Goal: Transaction & Acquisition: Purchase product/service

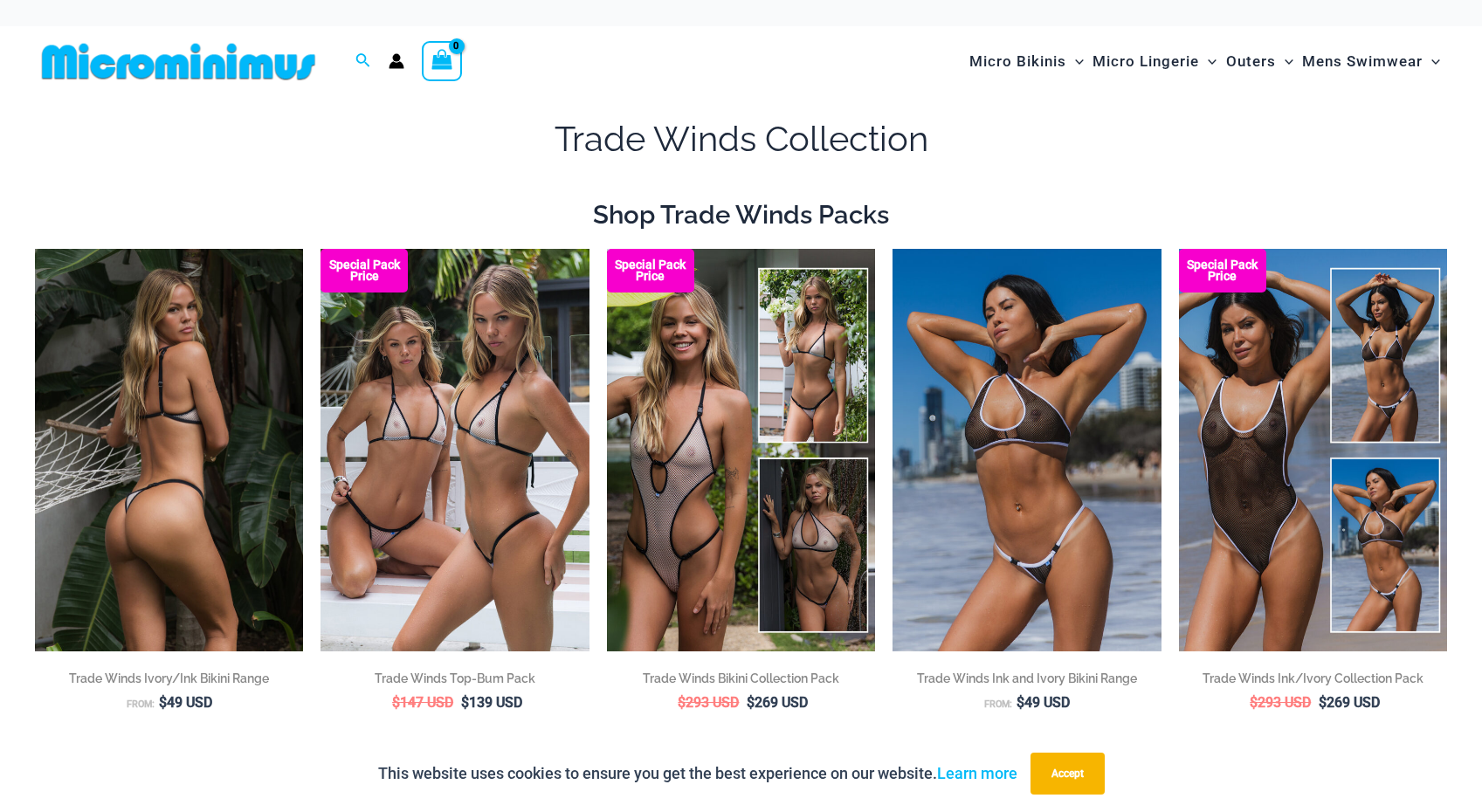
click at [208, 428] on img at bounding box center [169, 450] width 268 height 403
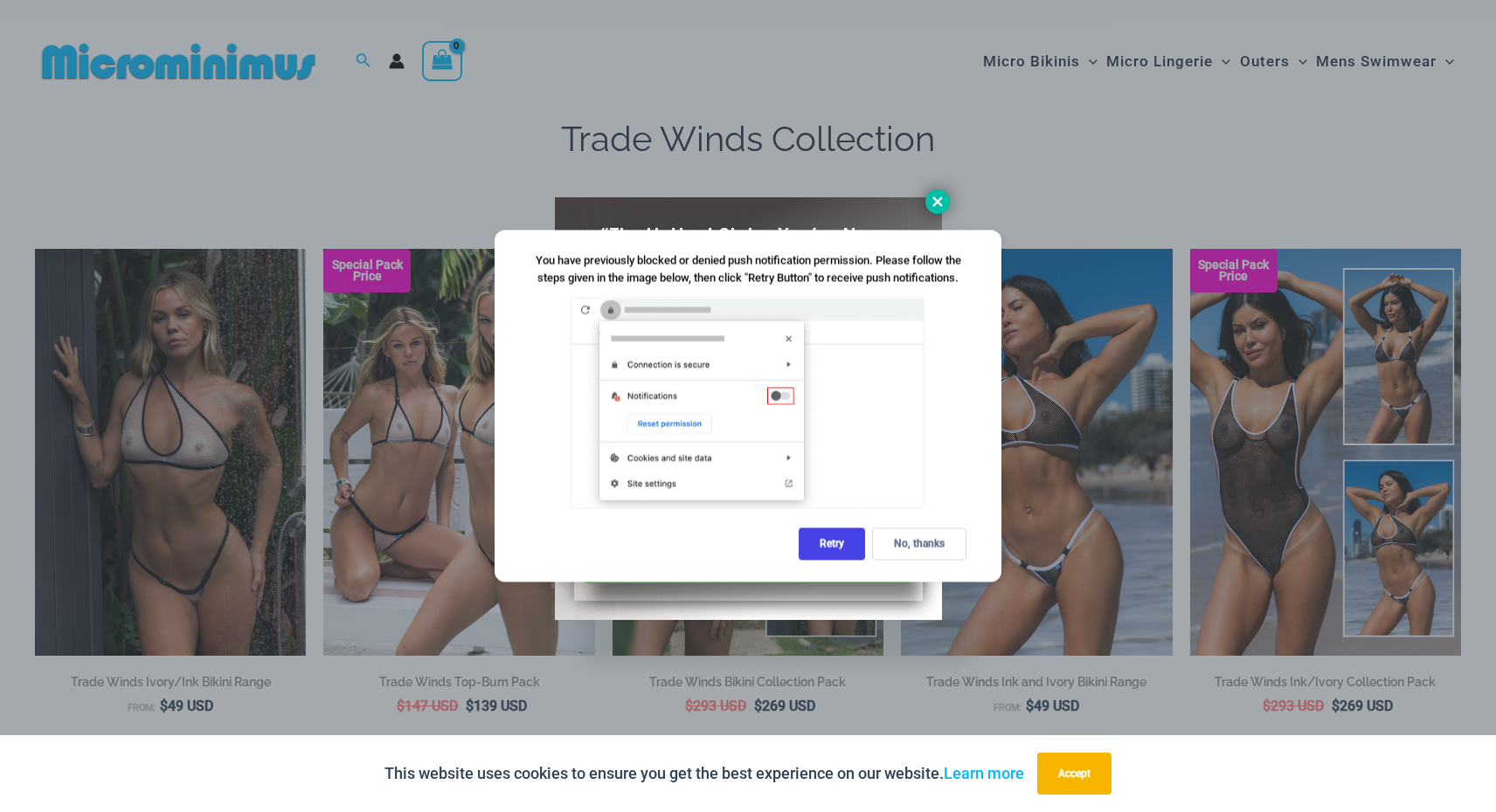
click at [945, 199] on icon at bounding box center [938, 202] width 16 height 16
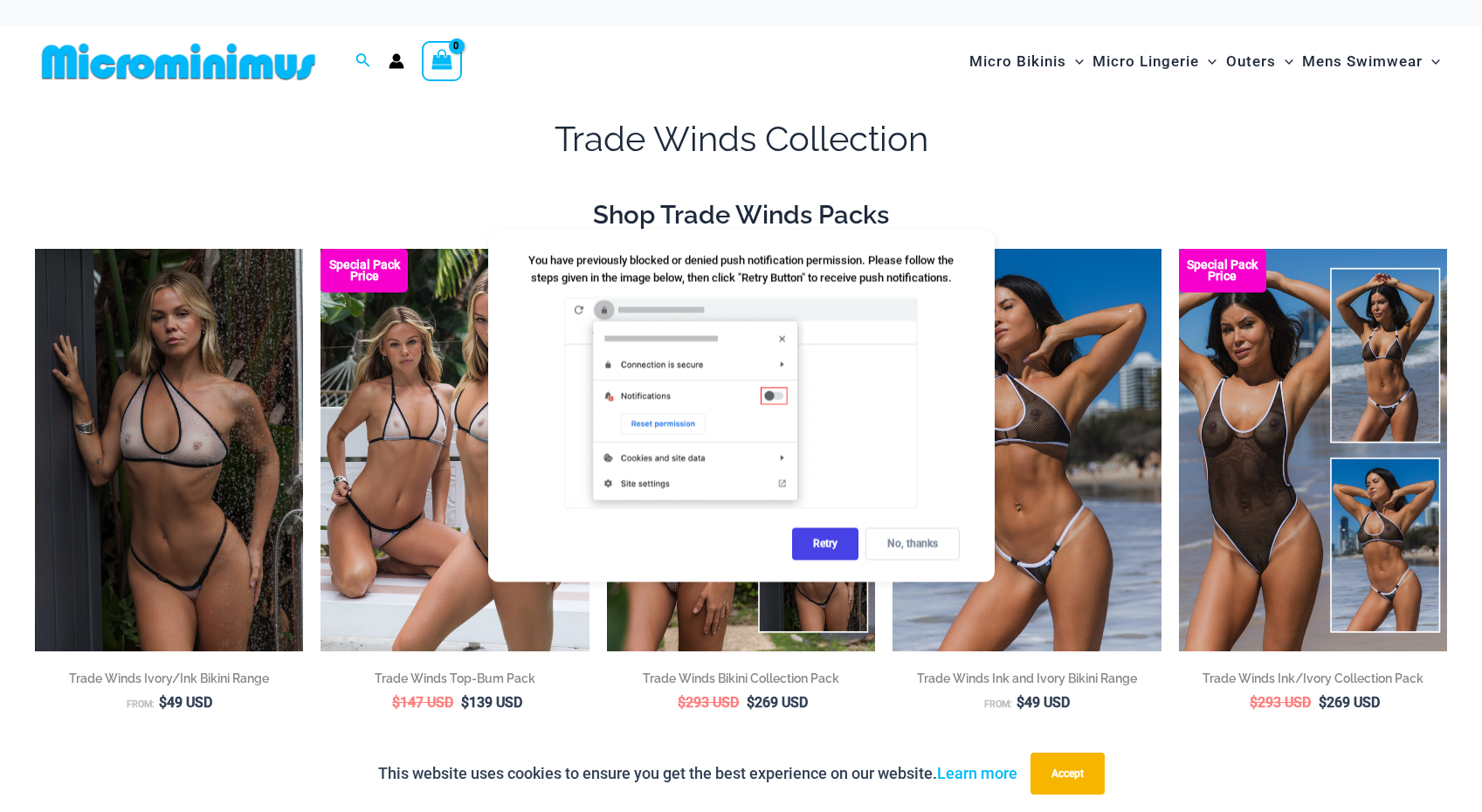
click at [911, 546] on div "No, thanks" at bounding box center [912, 544] width 94 height 33
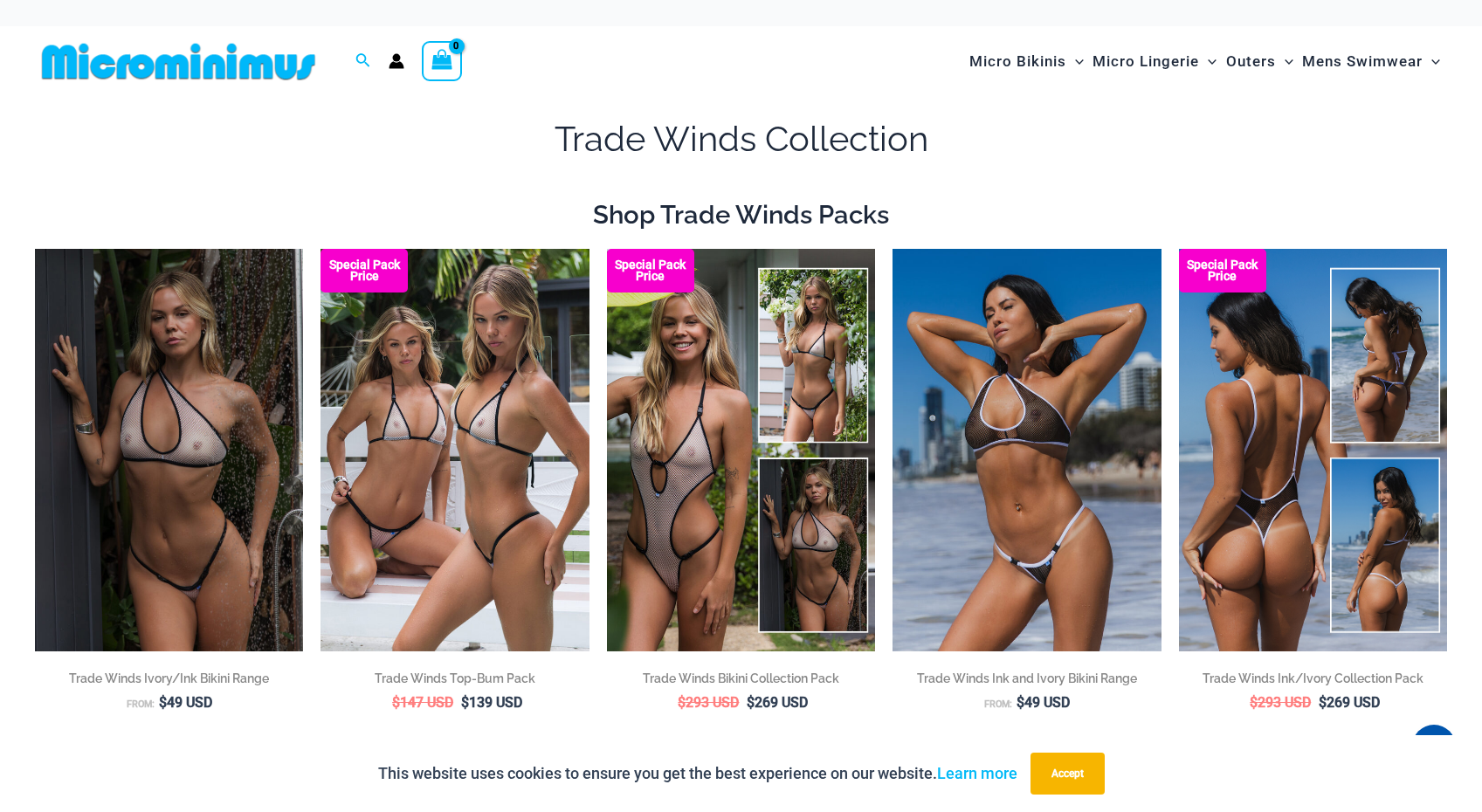
click at [1229, 481] on img at bounding box center [1313, 450] width 268 height 403
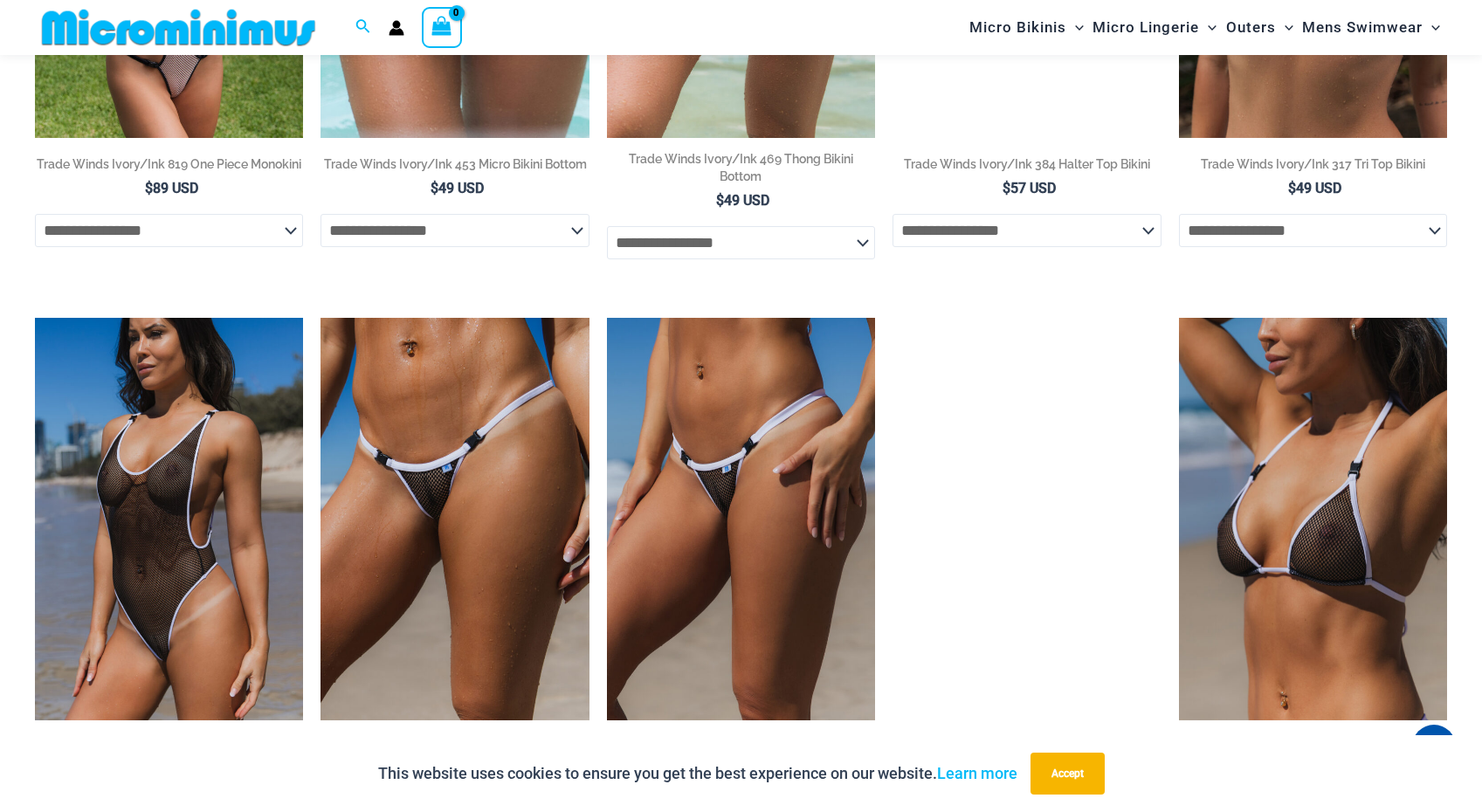
scroll to position [1718, 0]
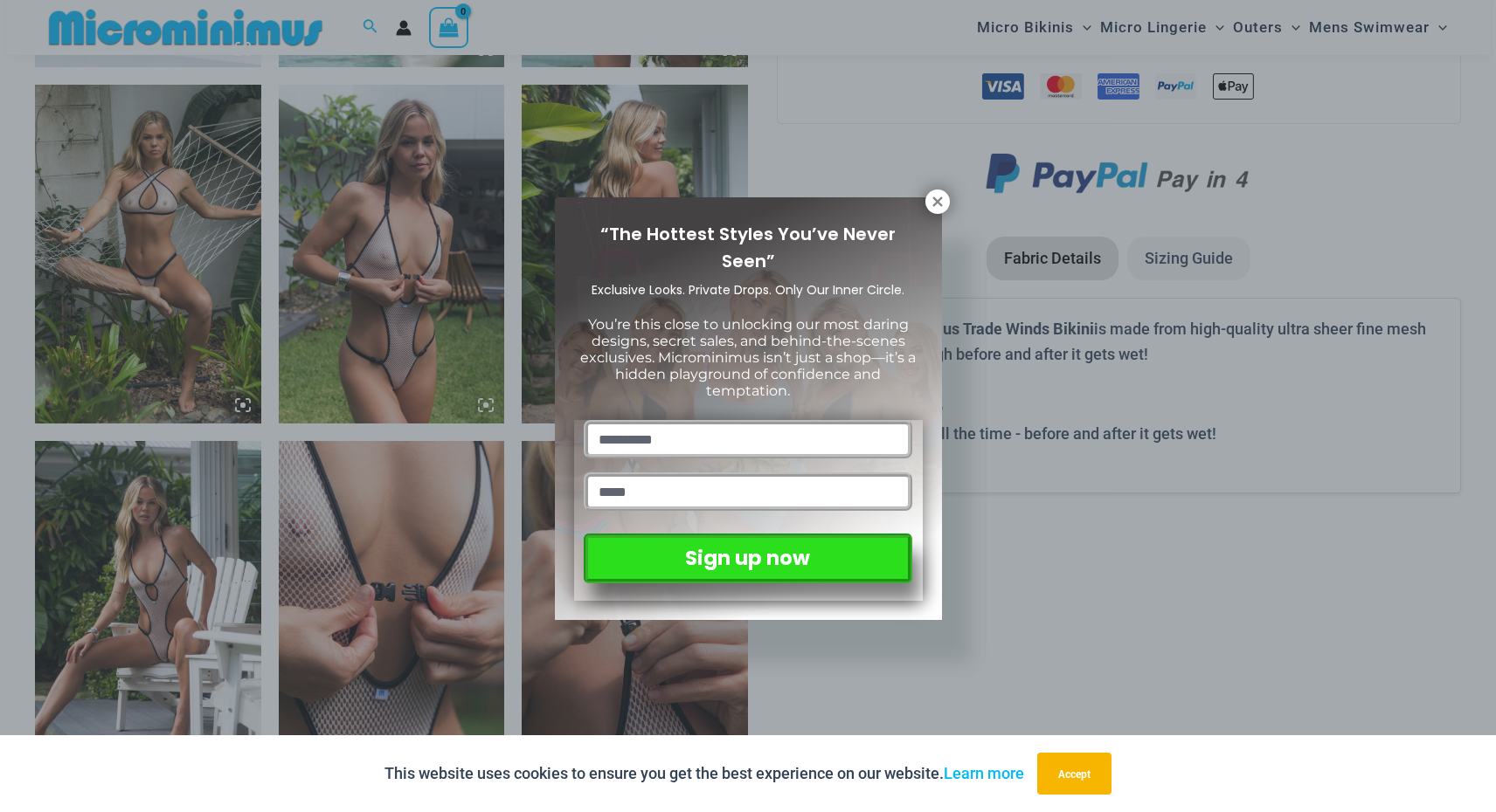
click at [454, 303] on div "“The Hottest Styles You’ve Never Seen” Exclusive Looks. Private Drops. Only Our…" at bounding box center [748, 406] width 1496 height 812
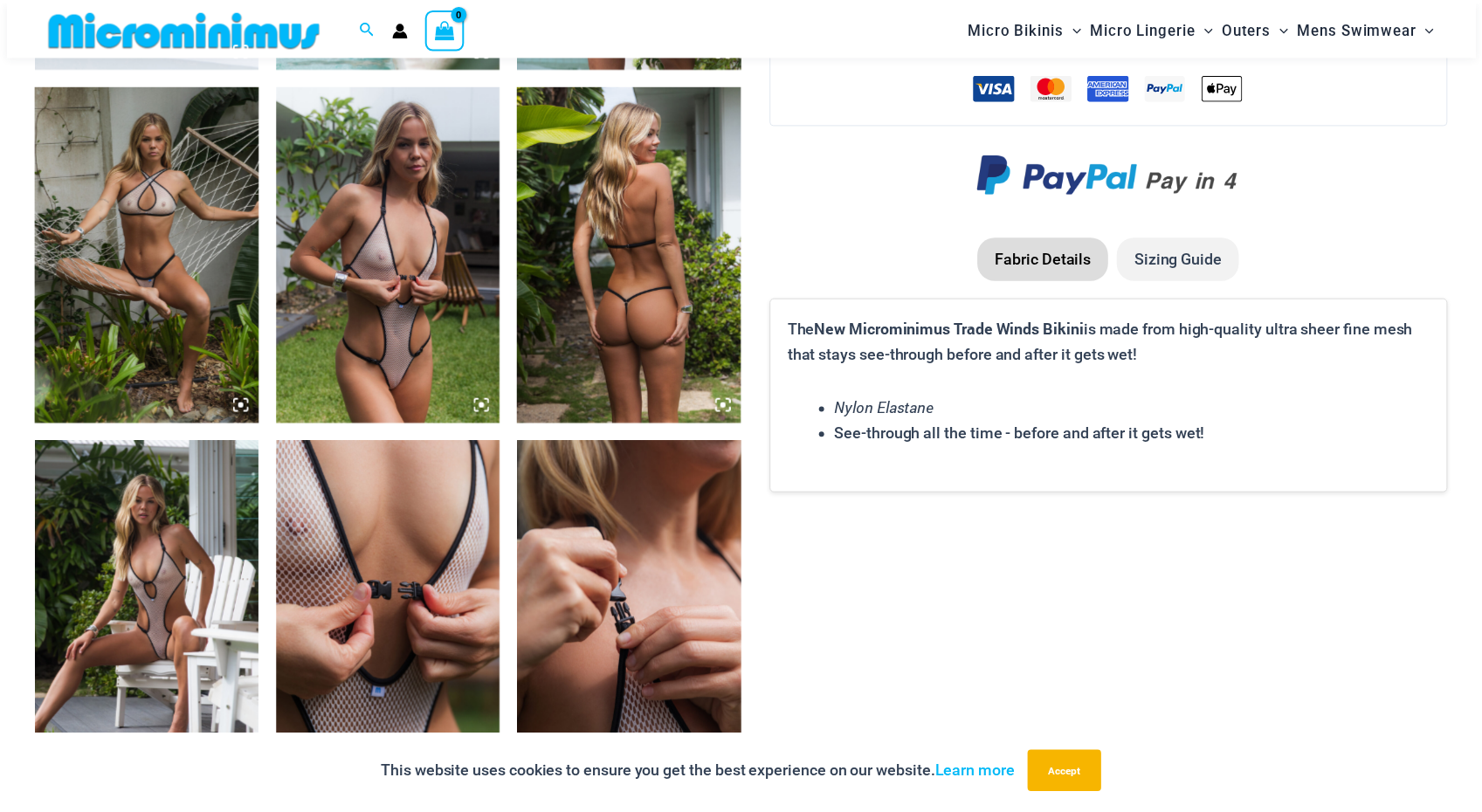
scroll to position [2213, 0]
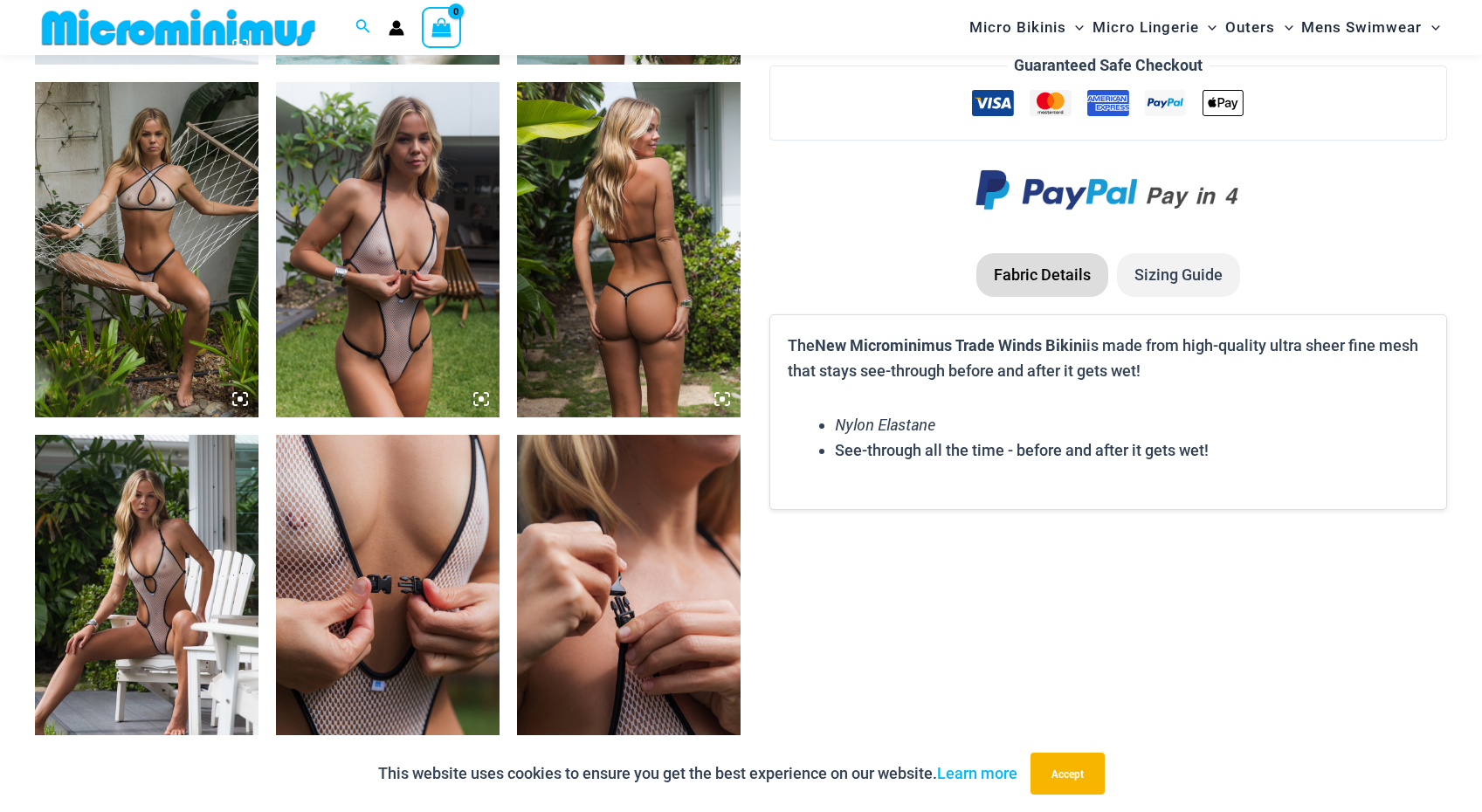
click at [454, 303] on img at bounding box center [388, 250] width 224 height 335
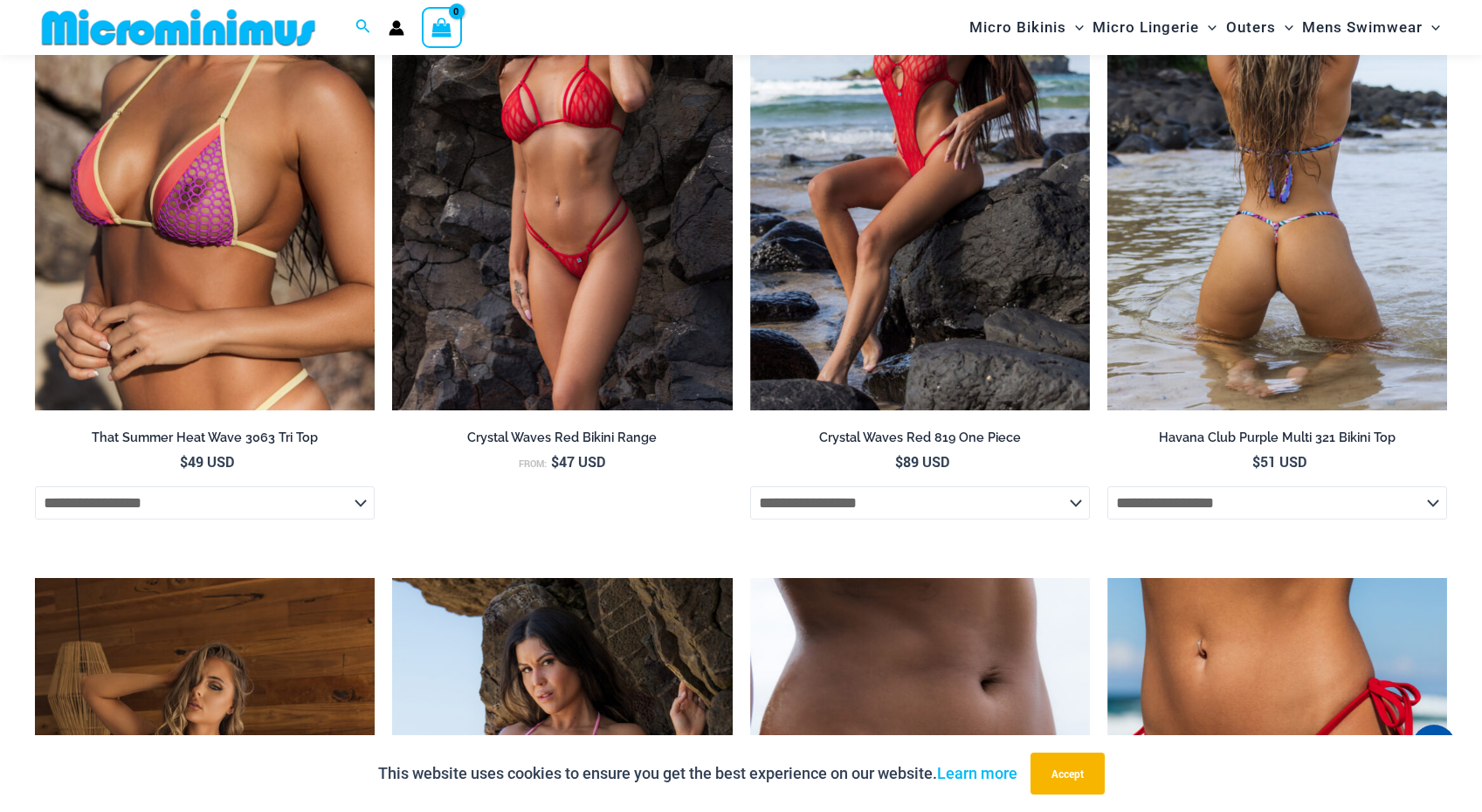
scroll to position [4075, 0]
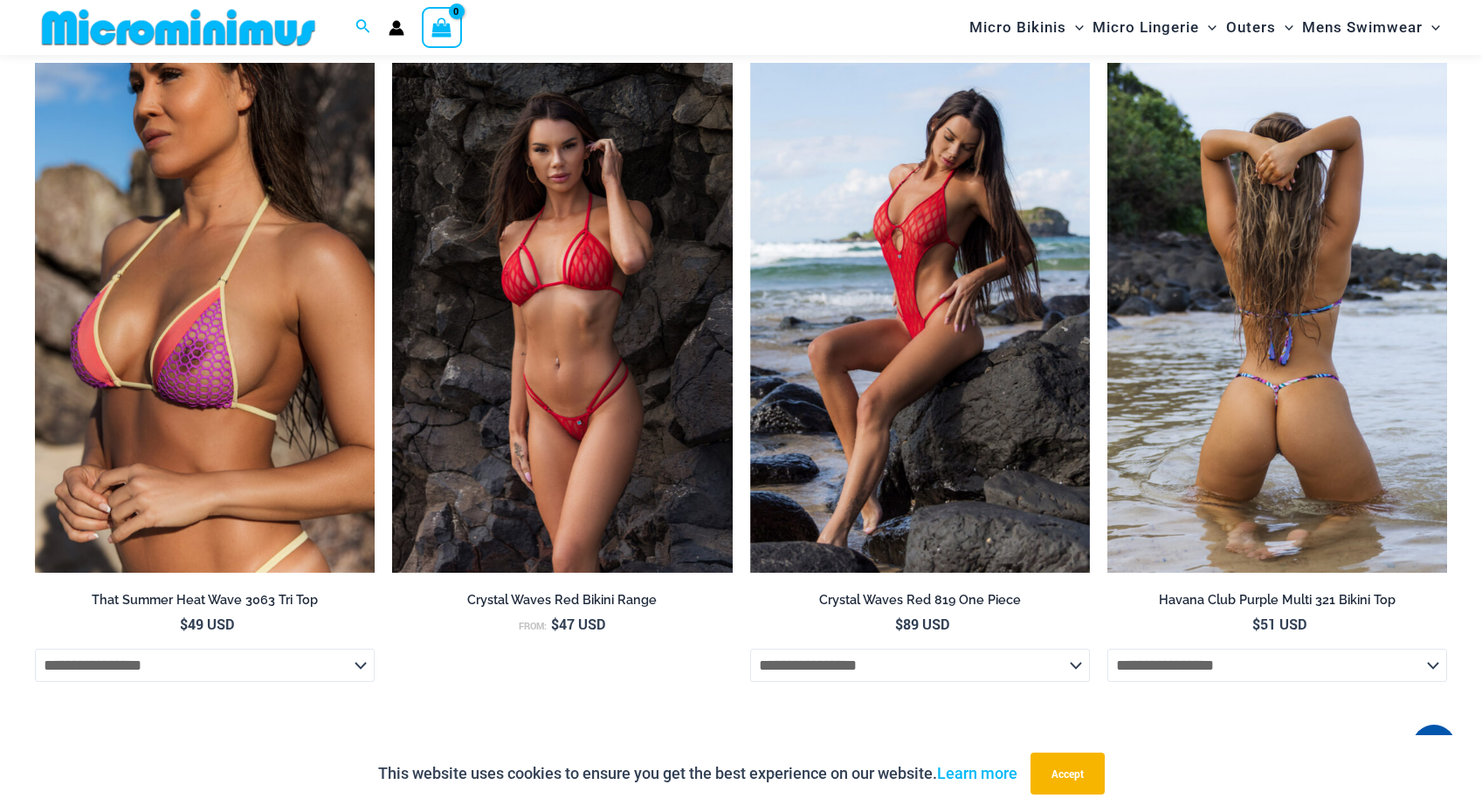
click at [1229, 451] on img at bounding box center [1277, 317] width 339 height 510
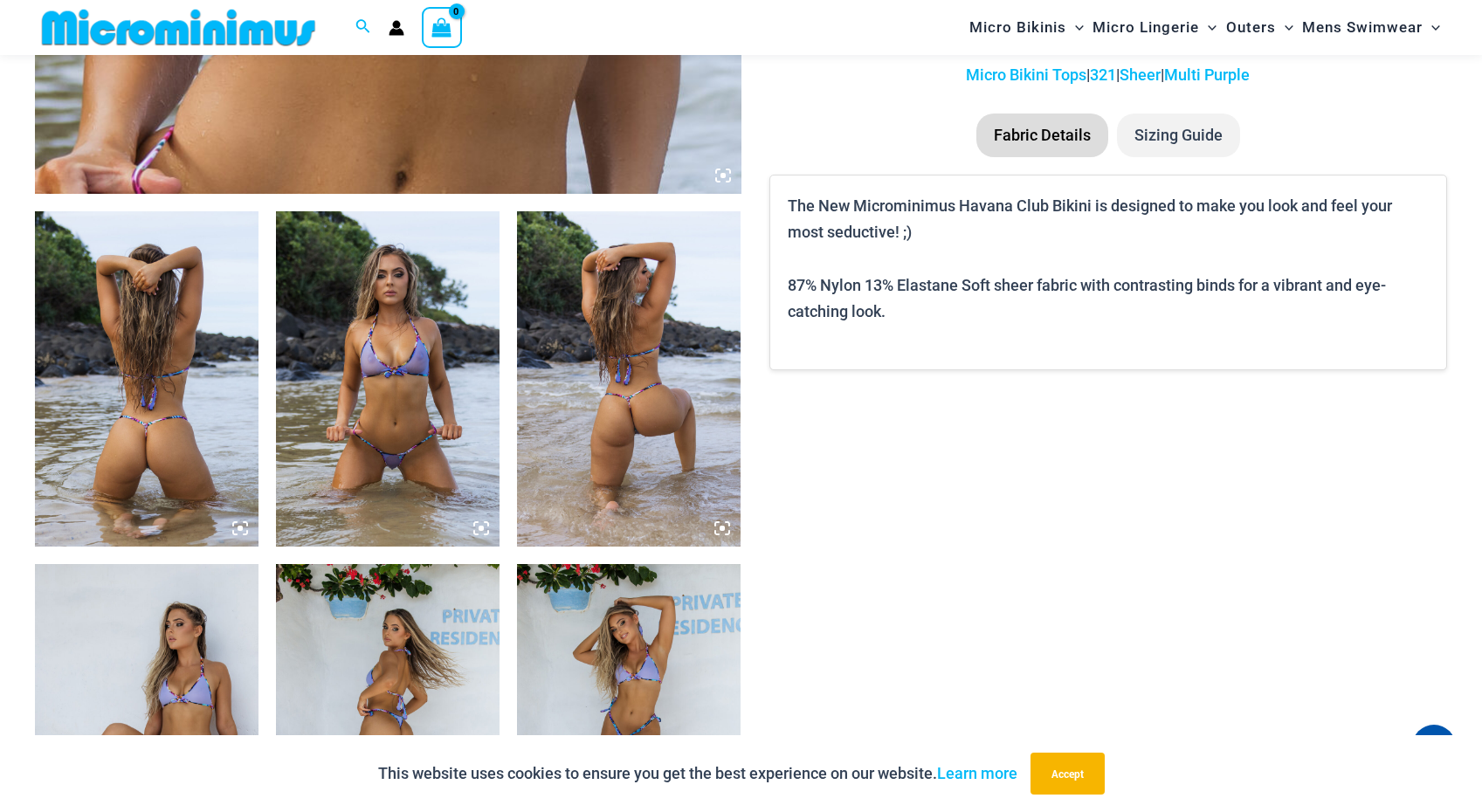
scroll to position [1027, 0]
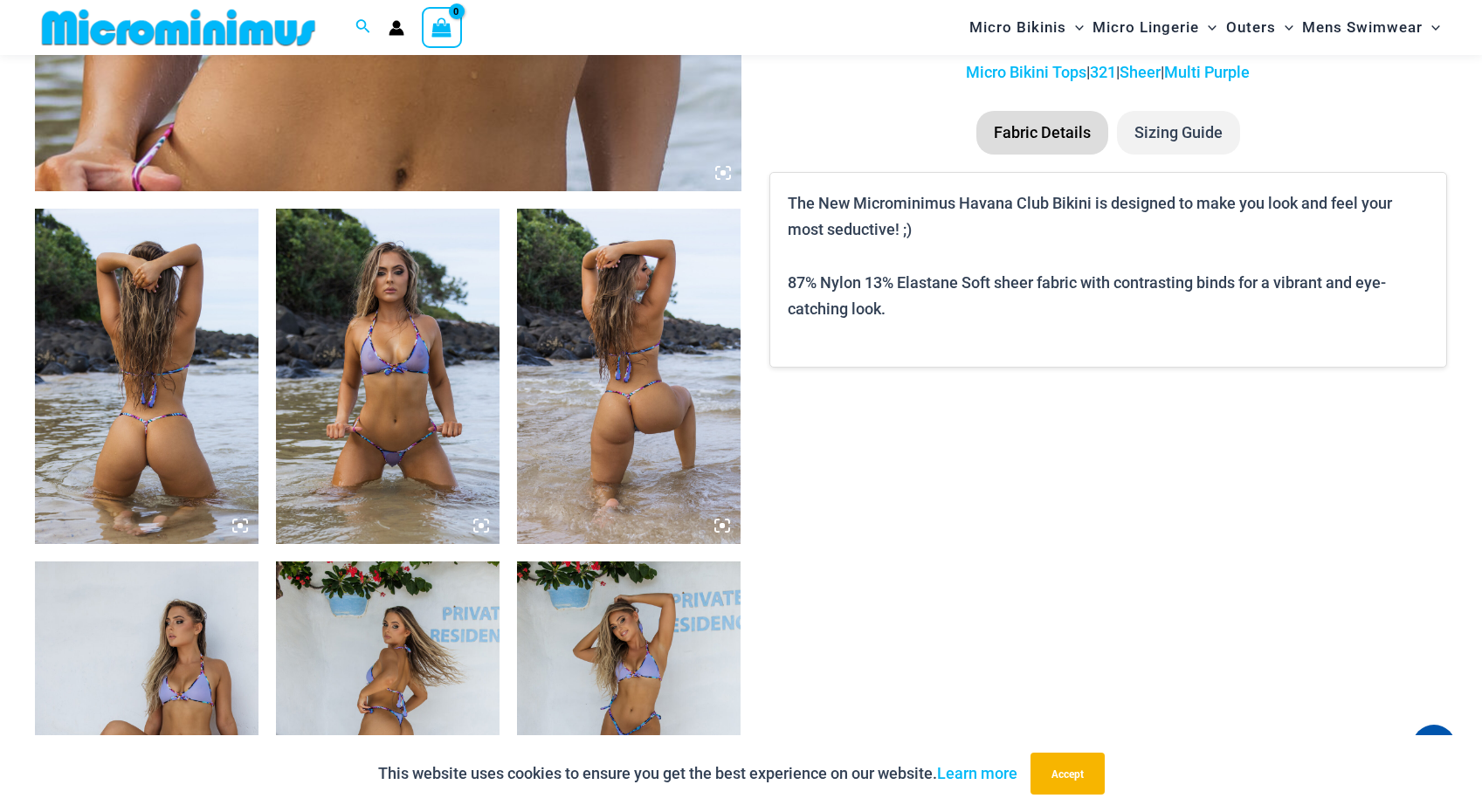
click at [465, 451] on img at bounding box center [388, 376] width 224 height 335
